Goal: Task Accomplishment & Management: Complete application form

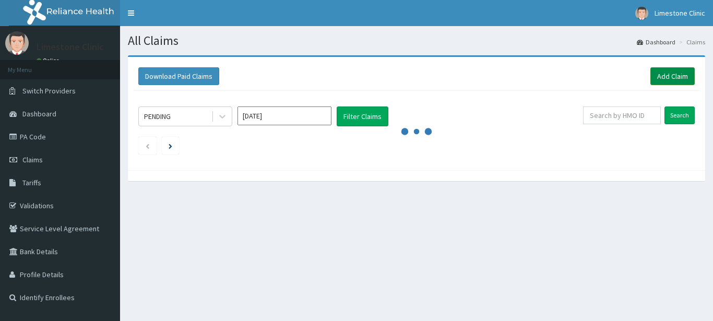
click at [668, 77] on link "Add Claim" at bounding box center [673, 76] width 44 height 18
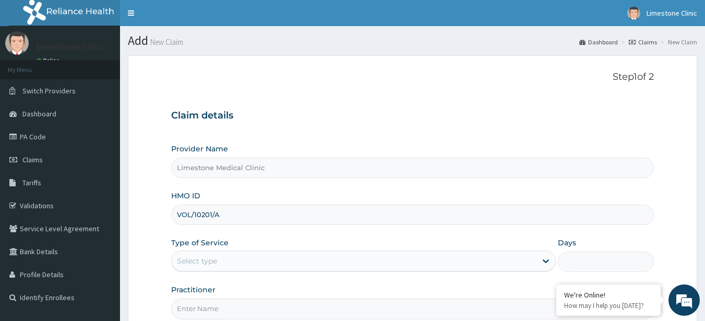
type input "VOL/10201/A"
click at [227, 261] on div "Select type" at bounding box center [354, 261] width 365 height 17
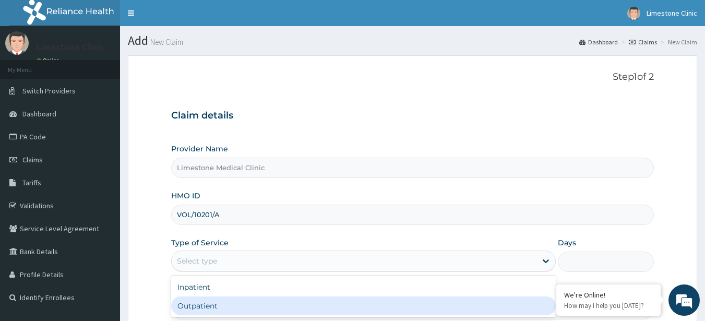
click at [202, 305] on div "Outpatient" at bounding box center [363, 306] width 385 height 19
type input "1"
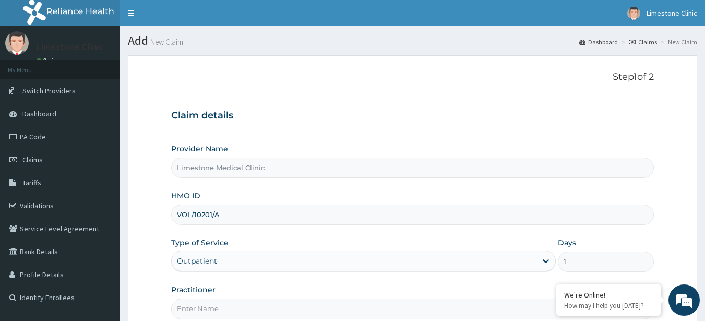
scroll to position [108, 0]
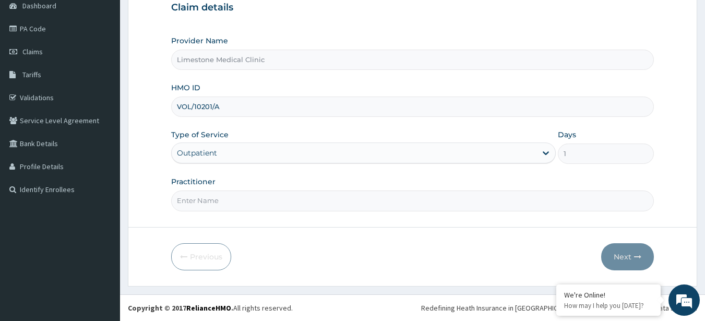
click at [228, 200] on input "Practitioner" at bounding box center [412, 201] width 483 height 20
paste input "DR. YINKA"
type input "DR. YINKA"
click at [625, 253] on button "Next" at bounding box center [627, 256] width 53 height 27
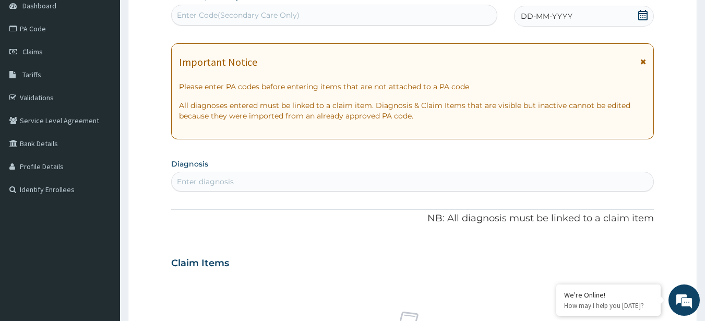
click at [645, 13] on icon at bounding box center [643, 15] width 9 height 10
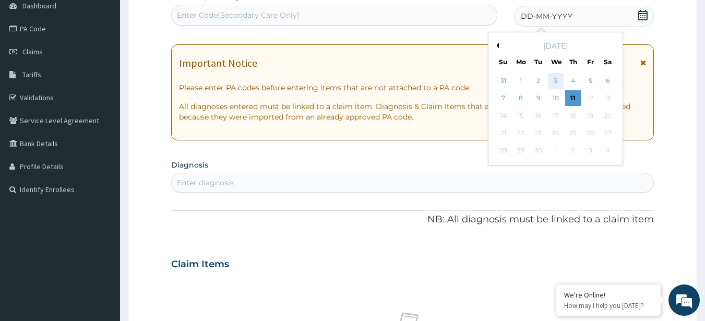
click at [557, 80] on div "3" at bounding box center [556, 81] width 16 height 16
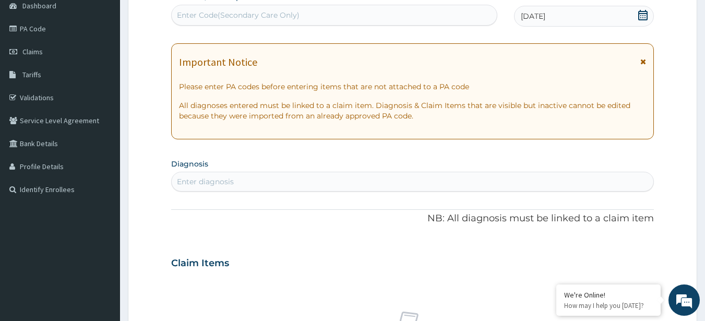
click at [299, 183] on div "Enter diagnosis" at bounding box center [413, 181] width 482 height 17
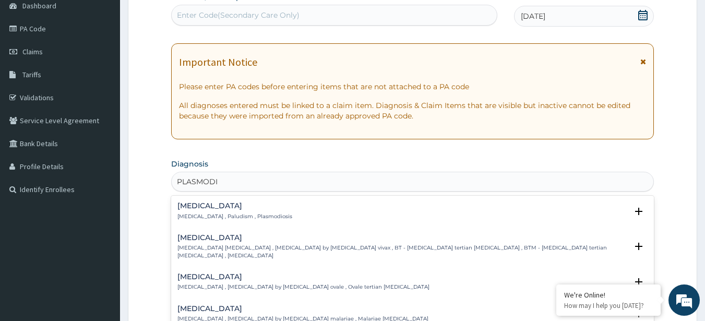
type input "PLASMOD"
click at [228, 212] on div "Malaria Malaria , Paludism , Plasmodiosis" at bounding box center [235, 211] width 115 height 18
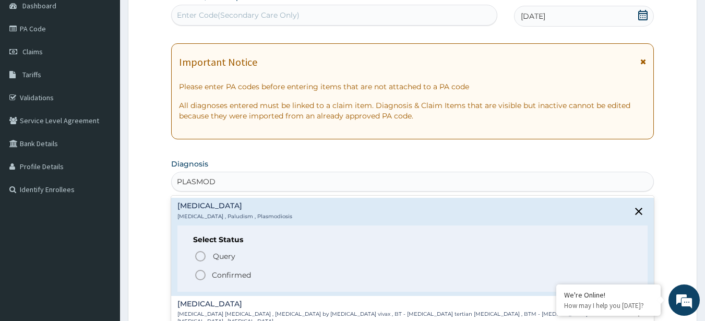
click at [199, 271] on icon "status option filled" at bounding box center [200, 275] width 13 height 13
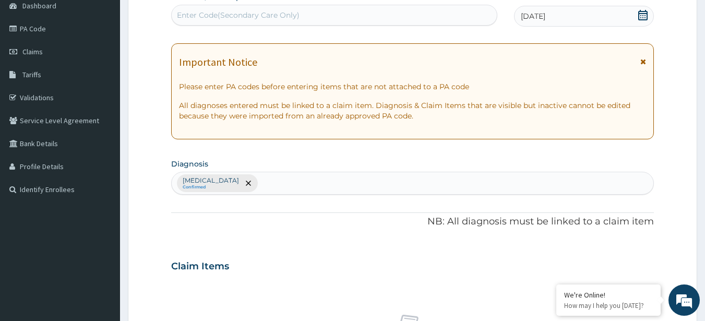
scroll to position [389, 0]
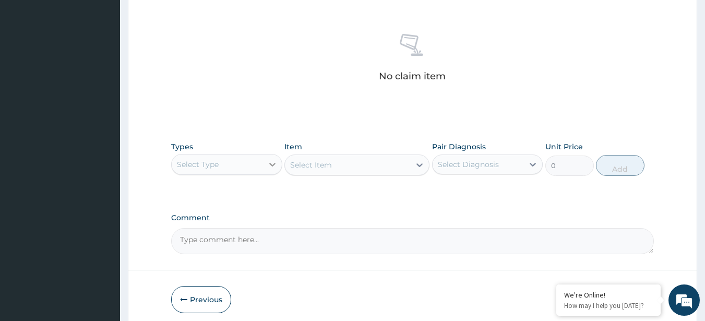
click at [272, 164] on icon at bounding box center [272, 164] width 10 height 10
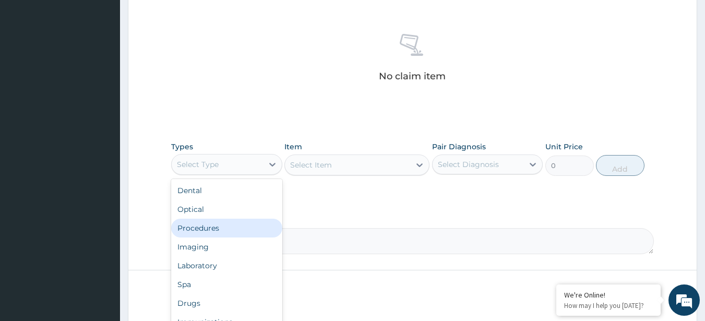
click at [199, 231] on div "Procedures" at bounding box center [226, 228] width 111 height 19
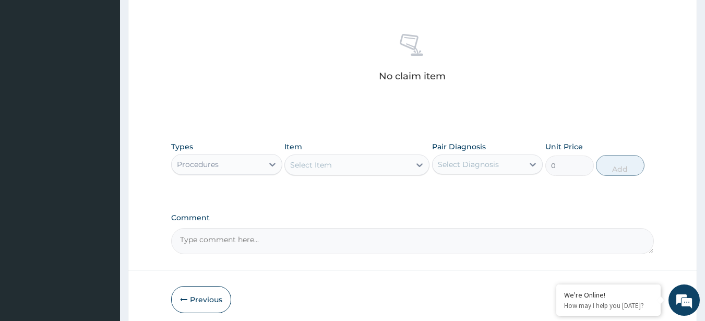
click at [347, 170] on div "Select Item" at bounding box center [347, 165] width 125 height 17
type input "CON"
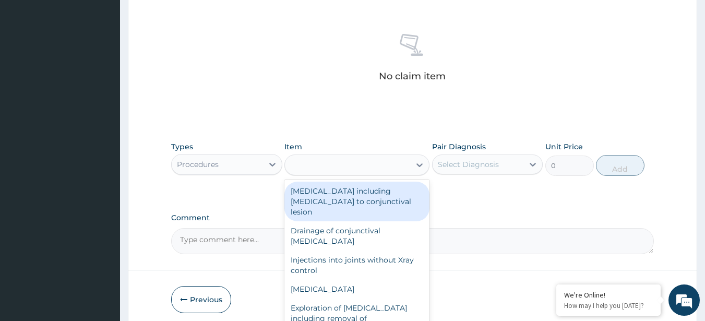
click at [336, 171] on div "CON" at bounding box center [347, 165] width 125 height 17
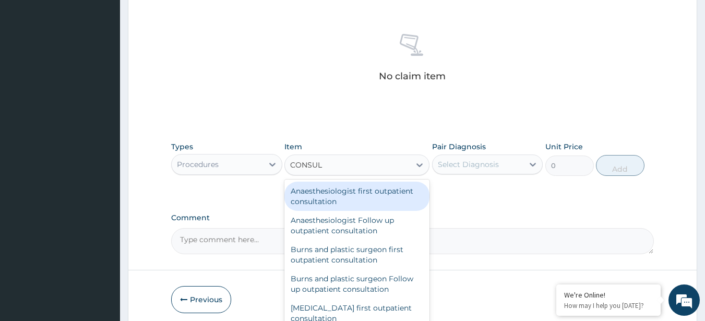
type input "CONSULT"
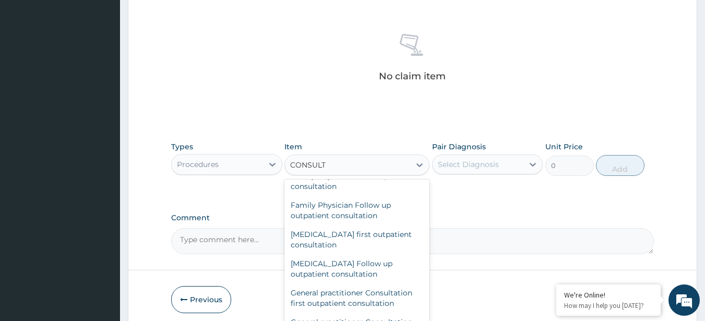
scroll to position [499, 0]
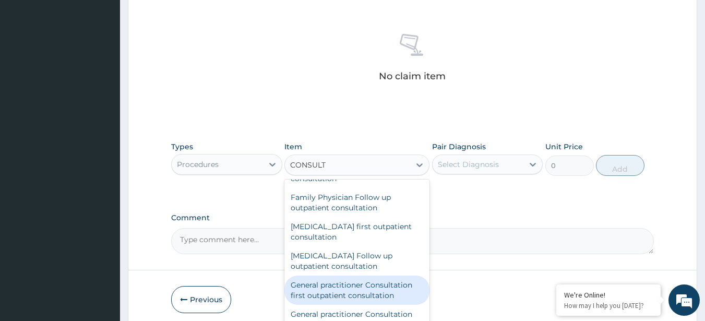
click at [336, 291] on div "General practitioner Consultation first outpatient consultation" at bounding box center [357, 290] width 145 height 29
type input "2400"
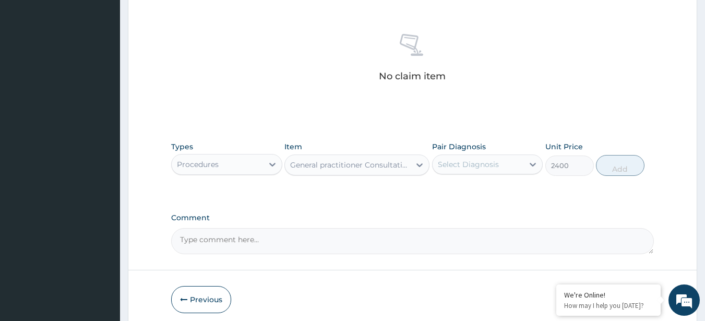
click at [496, 170] on div "Select Diagnosis" at bounding box center [478, 164] width 91 height 17
click at [468, 187] on label "Malaria" at bounding box center [482, 190] width 65 height 10
checkbox input "true"
click at [617, 168] on button "Add" at bounding box center [620, 165] width 49 height 21
type input "0"
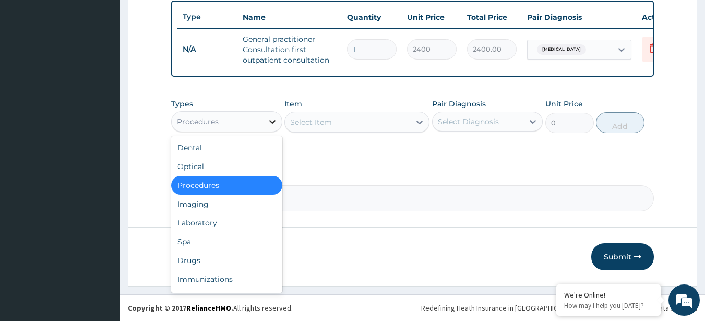
click at [268, 127] on icon at bounding box center [272, 121] width 10 height 10
click at [204, 232] on div "Laboratory" at bounding box center [226, 223] width 111 height 19
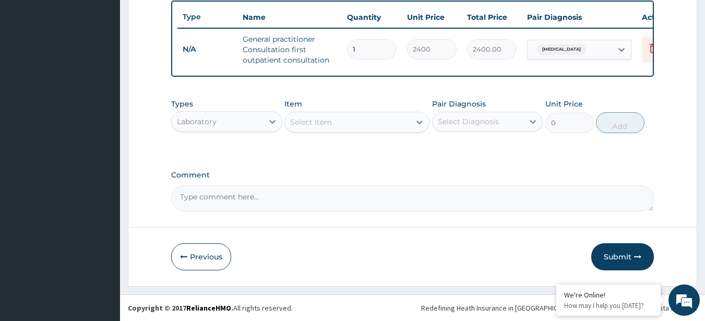
click at [210, 127] on div "Laboratory" at bounding box center [197, 121] width 40 height 10
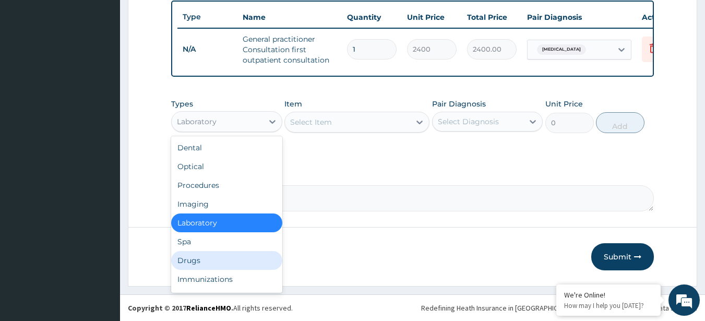
click at [194, 268] on div "Drugs" at bounding box center [226, 260] width 111 height 19
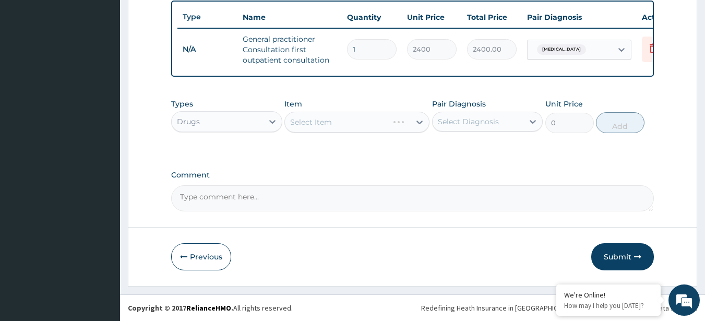
click at [332, 129] on div "Select Item" at bounding box center [357, 122] width 145 height 21
click at [355, 131] on div "Select Item" at bounding box center [347, 122] width 125 height 17
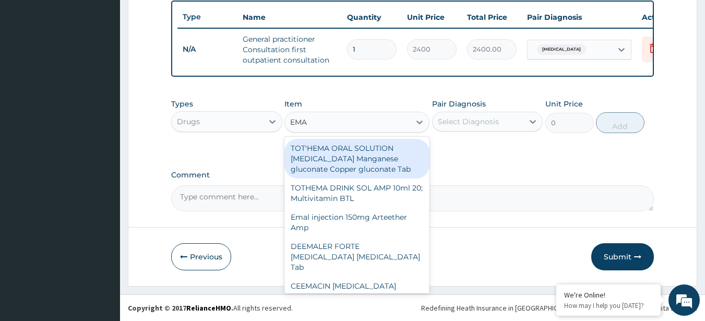
type input "EMAL"
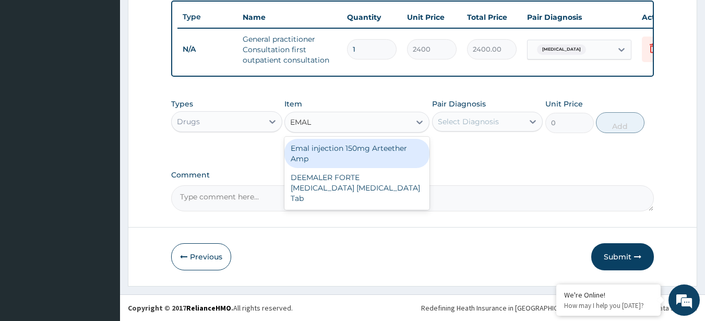
click at [344, 157] on div "Emal injection 150mg Arteether Amp" at bounding box center [357, 153] width 145 height 29
type input "839.5"
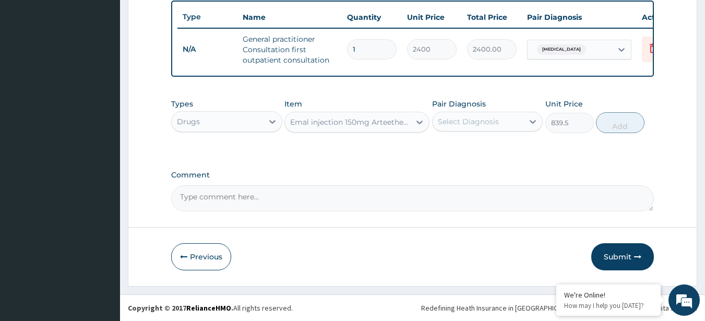
click at [479, 127] on div "Select Diagnosis" at bounding box center [468, 121] width 61 height 10
click at [462, 151] on label "Malaria" at bounding box center [482, 147] width 65 height 10
checkbox input "true"
click at [628, 126] on button "Add" at bounding box center [620, 122] width 49 height 21
type input "0"
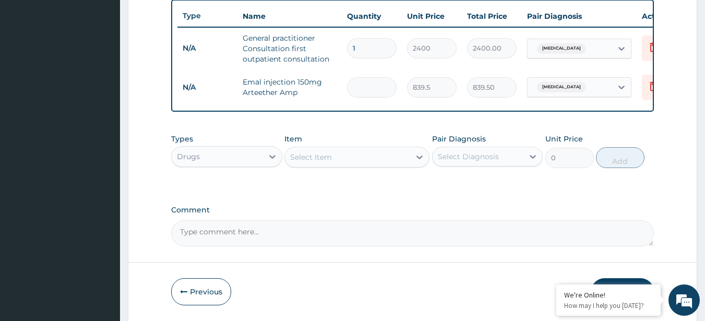
type input "0.00"
type input "3"
type input "2518.50"
type input "3"
click at [311, 162] on div "Select Item" at bounding box center [311, 157] width 42 height 10
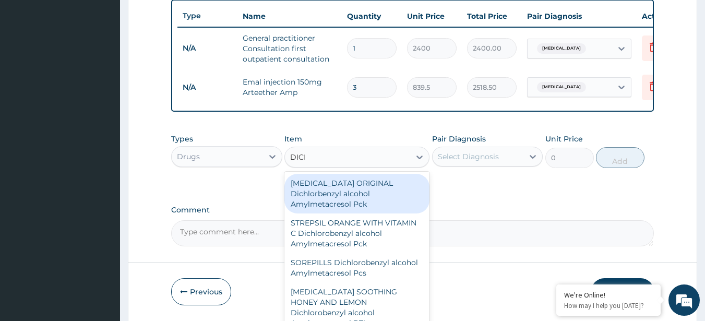
type input "DICLO"
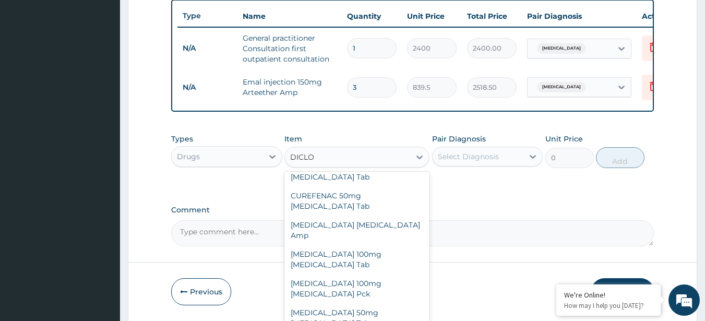
scroll to position [238, 0]
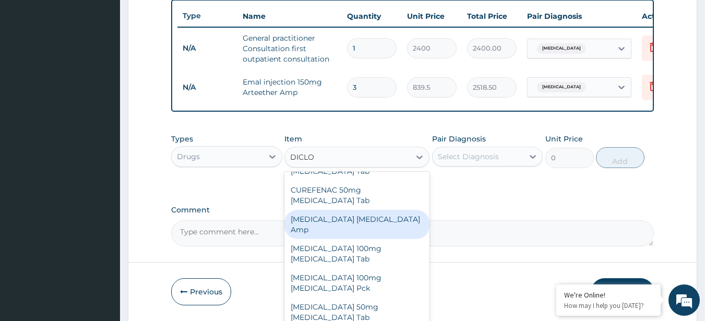
click at [382, 210] on div "Diclofenac Diclofenac Amp" at bounding box center [357, 224] width 145 height 29
type input "276"
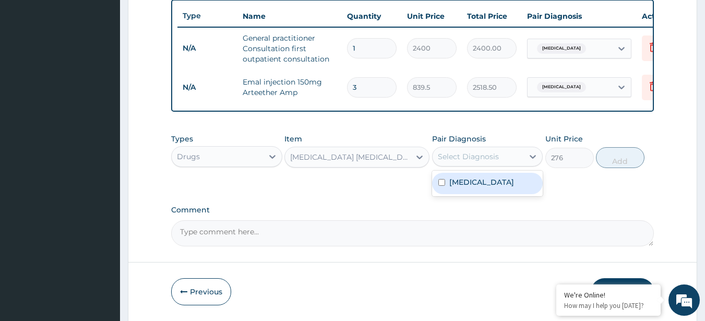
click at [477, 162] on div "Select Diagnosis" at bounding box center [468, 156] width 61 height 10
click at [443, 186] on input "checkbox" at bounding box center [442, 182] width 7 height 7
checkbox input "true"
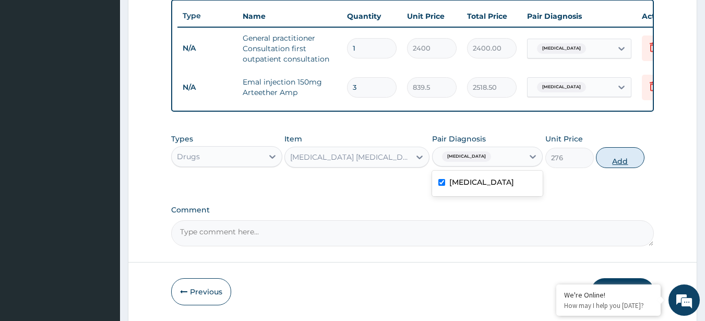
click at [629, 163] on button "Add" at bounding box center [620, 157] width 49 height 21
type input "0"
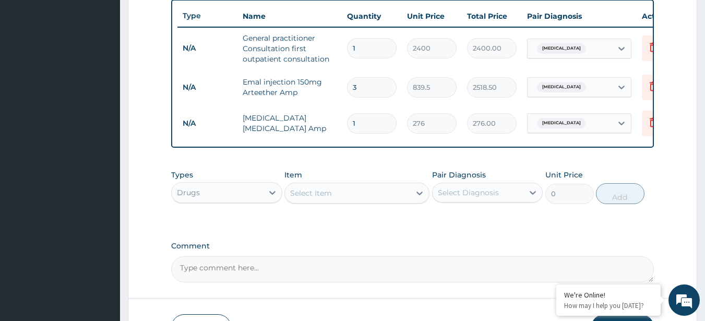
type input "0.00"
type input "2"
type input "552.00"
type input "2"
click at [311, 198] on div "Select Item" at bounding box center [311, 193] width 42 height 10
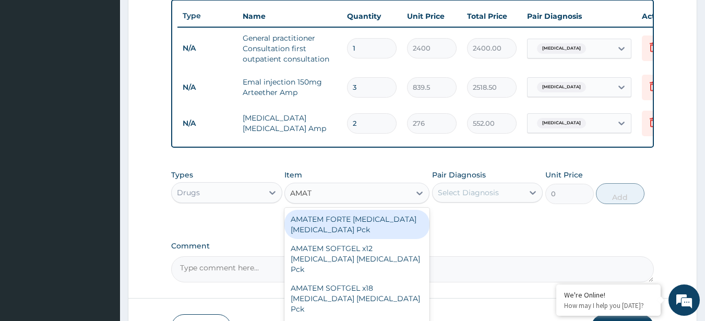
type input "AMATE"
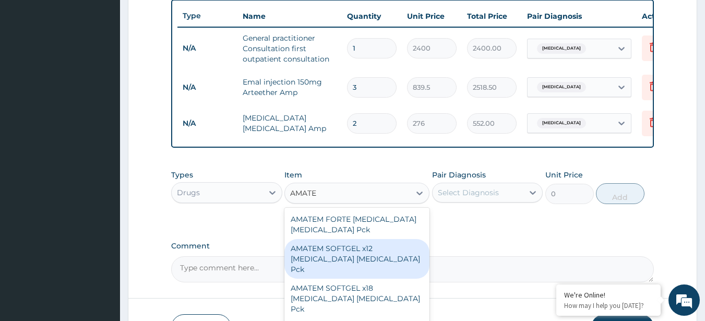
click at [355, 266] on div "AMATEM SOFTGEL x12 Artemether Lumefantrine Pck" at bounding box center [357, 259] width 145 height 40
type input "701.5"
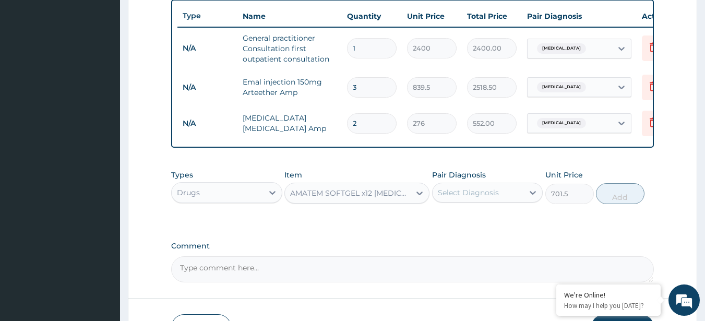
click at [497, 198] on div "Select Diagnosis" at bounding box center [468, 192] width 61 height 10
click at [477, 225] on div "Malaria" at bounding box center [487, 219] width 111 height 21
checkbox input "true"
click at [624, 202] on button "Add" at bounding box center [620, 193] width 49 height 21
type input "0"
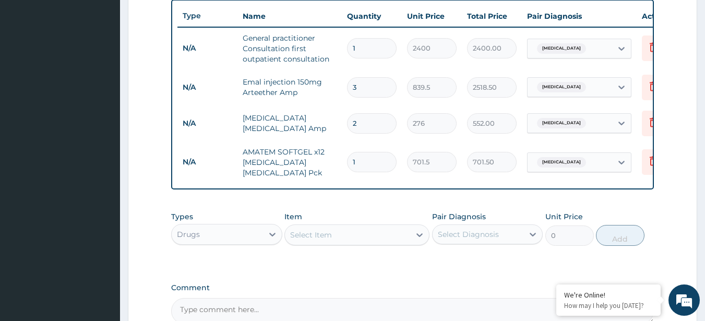
click at [325, 240] on div "Select Item" at bounding box center [311, 235] width 42 height 10
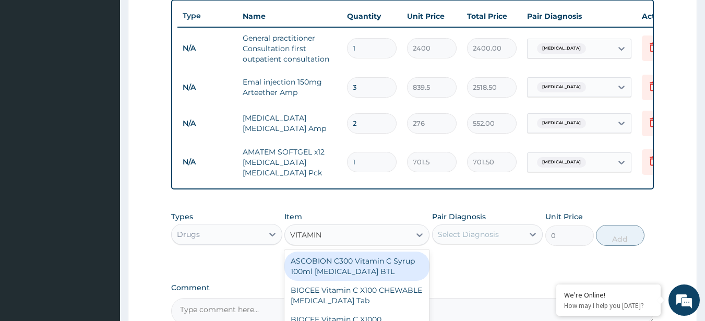
type input "VITAMIN C"
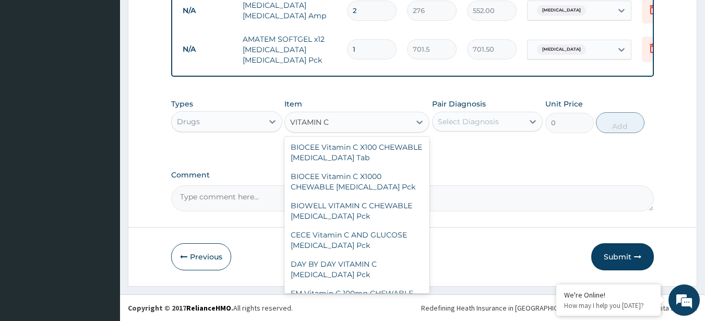
scroll to position [0, 0]
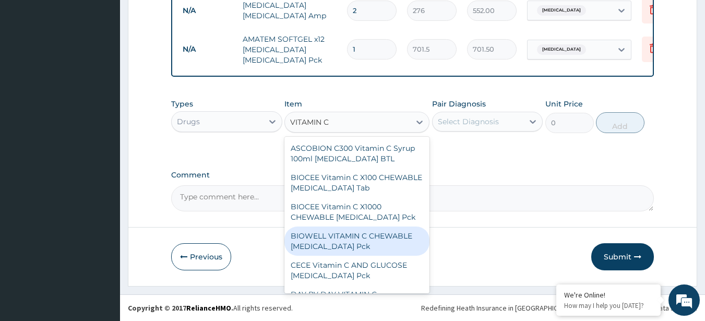
click at [361, 234] on div "BIOWELL VITAMIN C CHEWABLE Ascorbic Acid Pck" at bounding box center [357, 241] width 145 height 29
type input "4140"
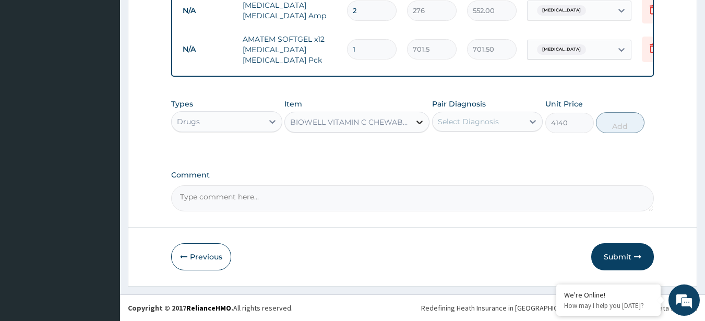
click at [418, 120] on icon at bounding box center [420, 122] width 10 height 10
type input "VITAMIN C"
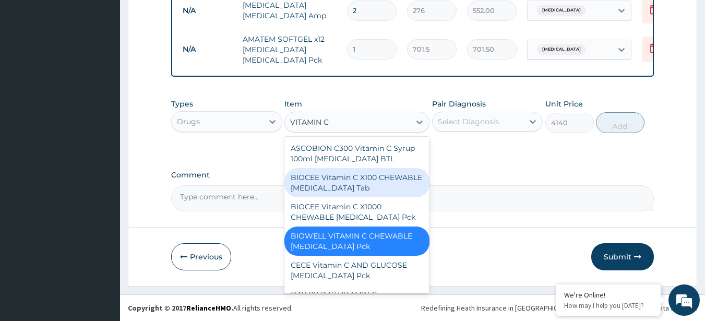
click at [372, 177] on div "BIOCEE Vitamin C X100 CHEWABLE Ascorbic Acid Tab" at bounding box center [357, 182] width 145 height 29
type input "385.25"
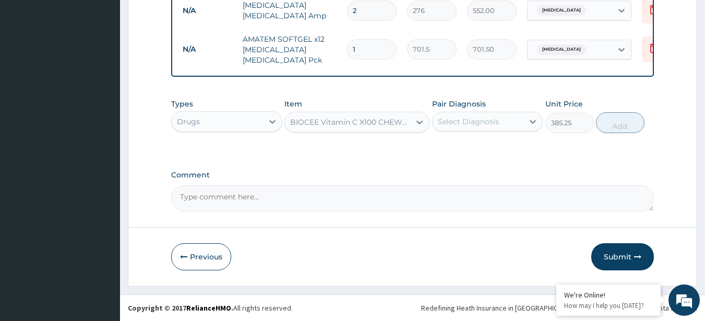
click at [510, 123] on div "Select Diagnosis" at bounding box center [478, 121] width 91 height 17
click at [467, 146] on label "Malaria" at bounding box center [482, 147] width 65 height 10
checkbox input "true"
click at [610, 130] on button "Add" at bounding box center [620, 122] width 49 height 21
type input "0"
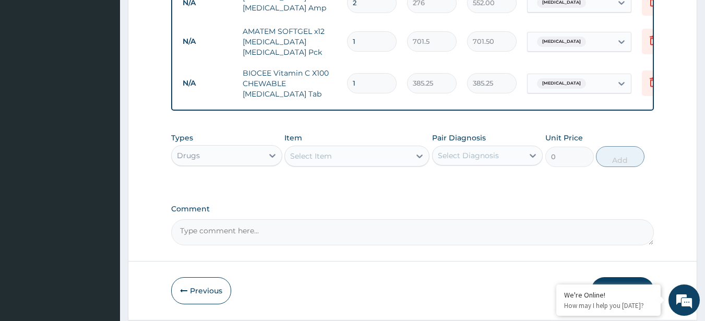
scroll to position [551, 0]
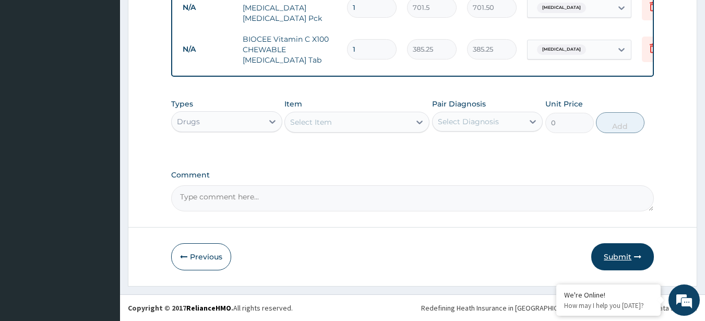
click at [628, 260] on button "Submit" at bounding box center [623, 256] width 63 height 27
